Goal: Transaction & Acquisition: Purchase product/service

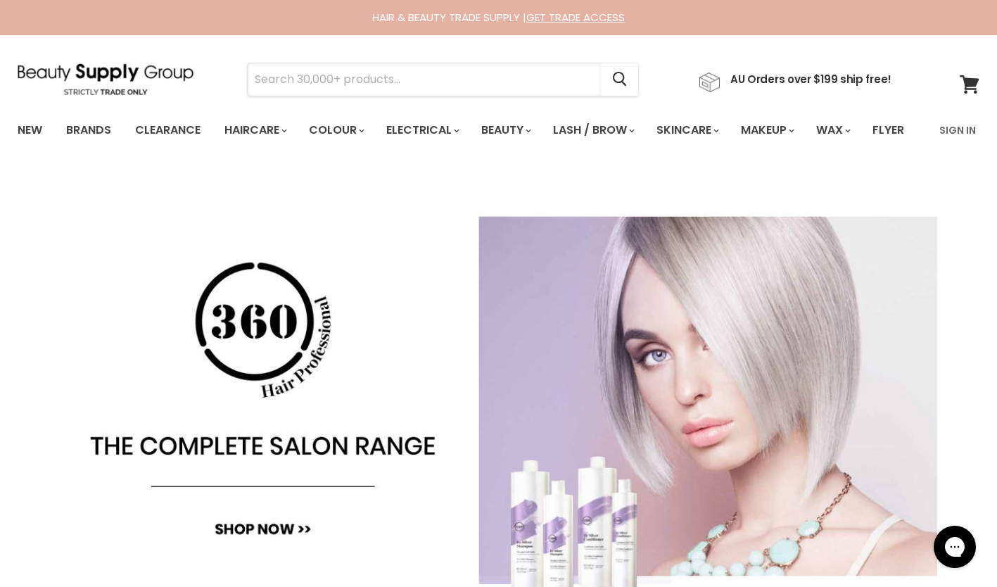
click at [386, 83] on input "Search" at bounding box center [424, 79] width 353 height 32
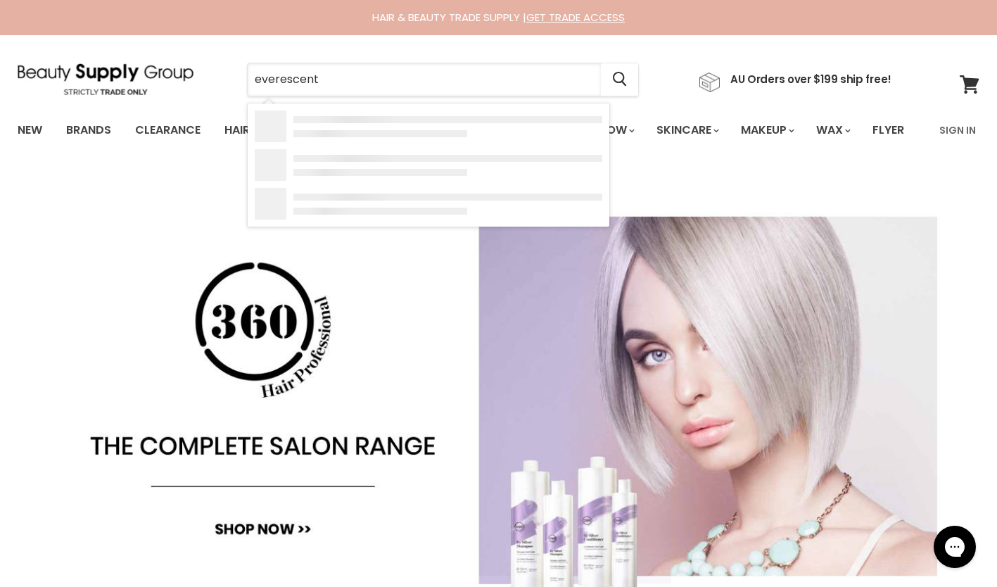
type input "everescents"
